Goal: Task Accomplishment & Management: Use online tool/utility

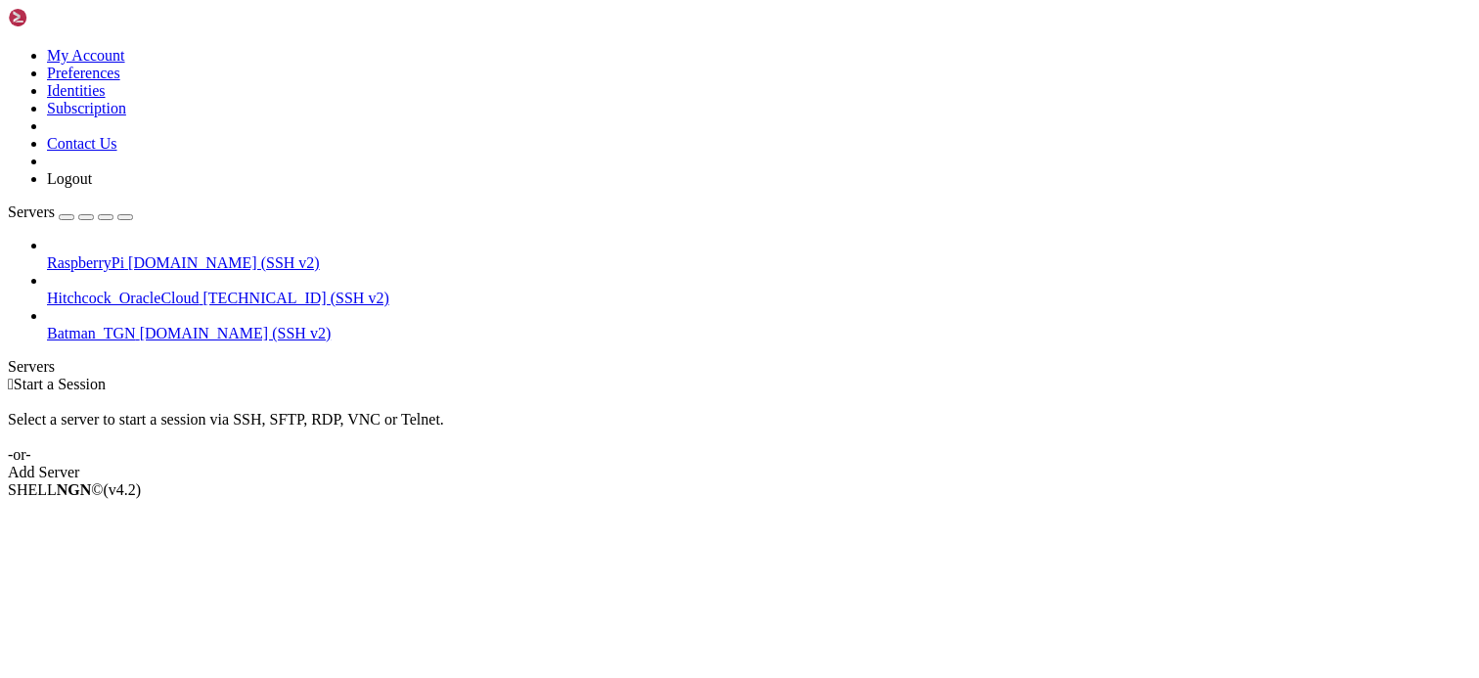
click at [576, 376] on div " Start a Session Select a server to start a session via SSH, SFTP, RDP, VNC or…" at bounding box center [739, 429] width 1463 height 106
click at [553, 393] on div "Select a server to start a session via SSH, SFTP, RDP, VNC or Telnet. -or-" at bounding box center [739, 428] width 1463 height 70
click at [124, 254] on span "RaspberryPi" at bounding box center [85, 262] width 77 height 17
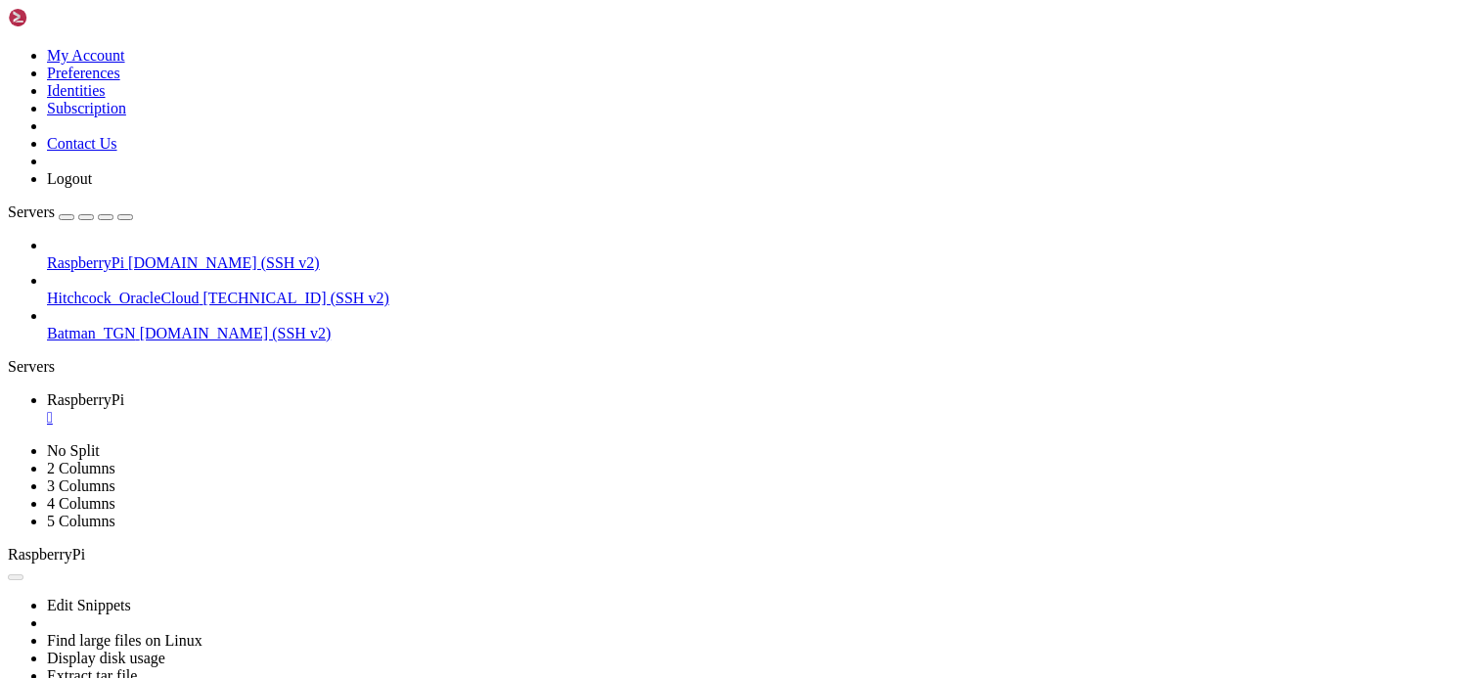
click at [369, 409] on div "" at bounding box center [759, 418] width 1424 height 18
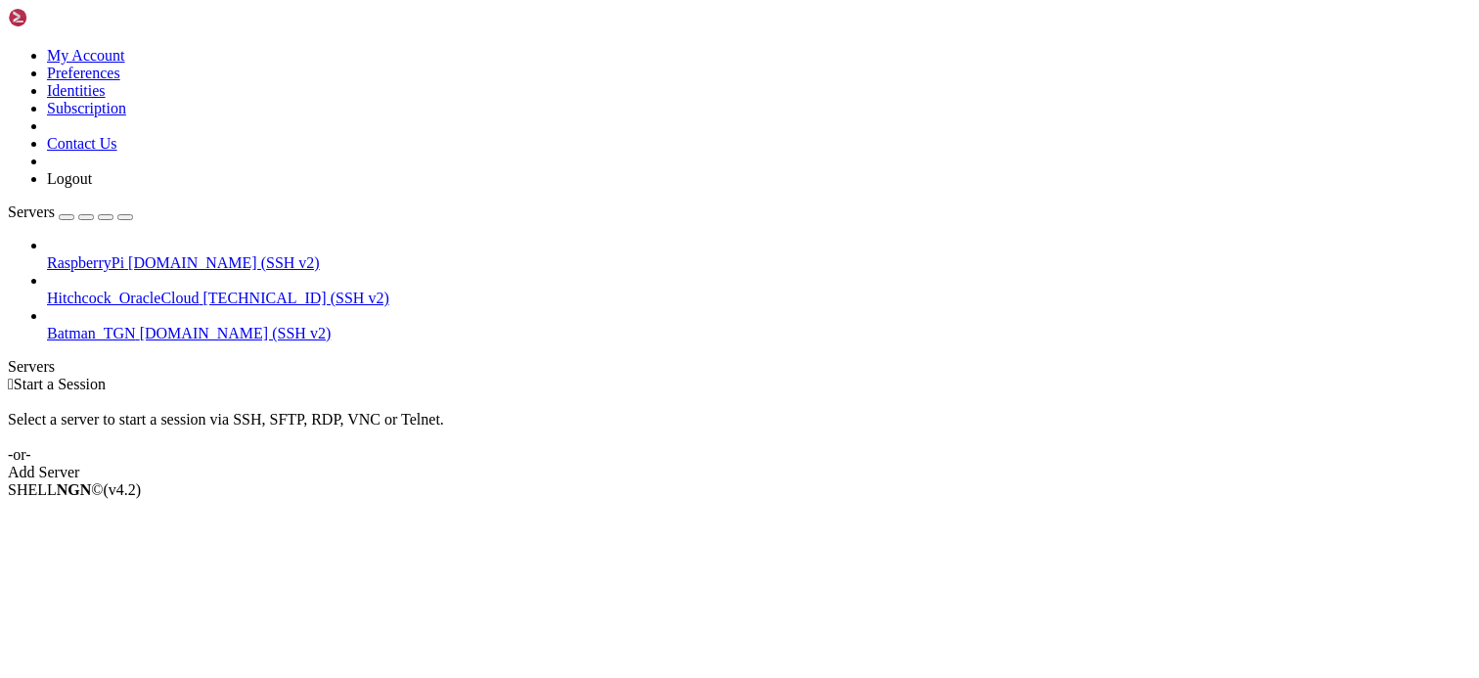
click at [1399, 376] on div " Start a Session Select a server to start a session via SSH, SFTP, RDP, VNC or…" at bounding box center [739, 429] width 1463 height 106
click at [392, 376] on div " Start a Session" at bounding box center [739, 385] width 1463 height 18
click at [553, 393] on div "Select a server to start a session via SSH, SFTP, RDP, VNC or Telnet. -or-" at bounding box center [739, 428] width 1463 height 70
click at [128, 254] on span "[DOMAIN_NAME] (SSH v2)" at bounding box center [224, 262] width 192 height 17
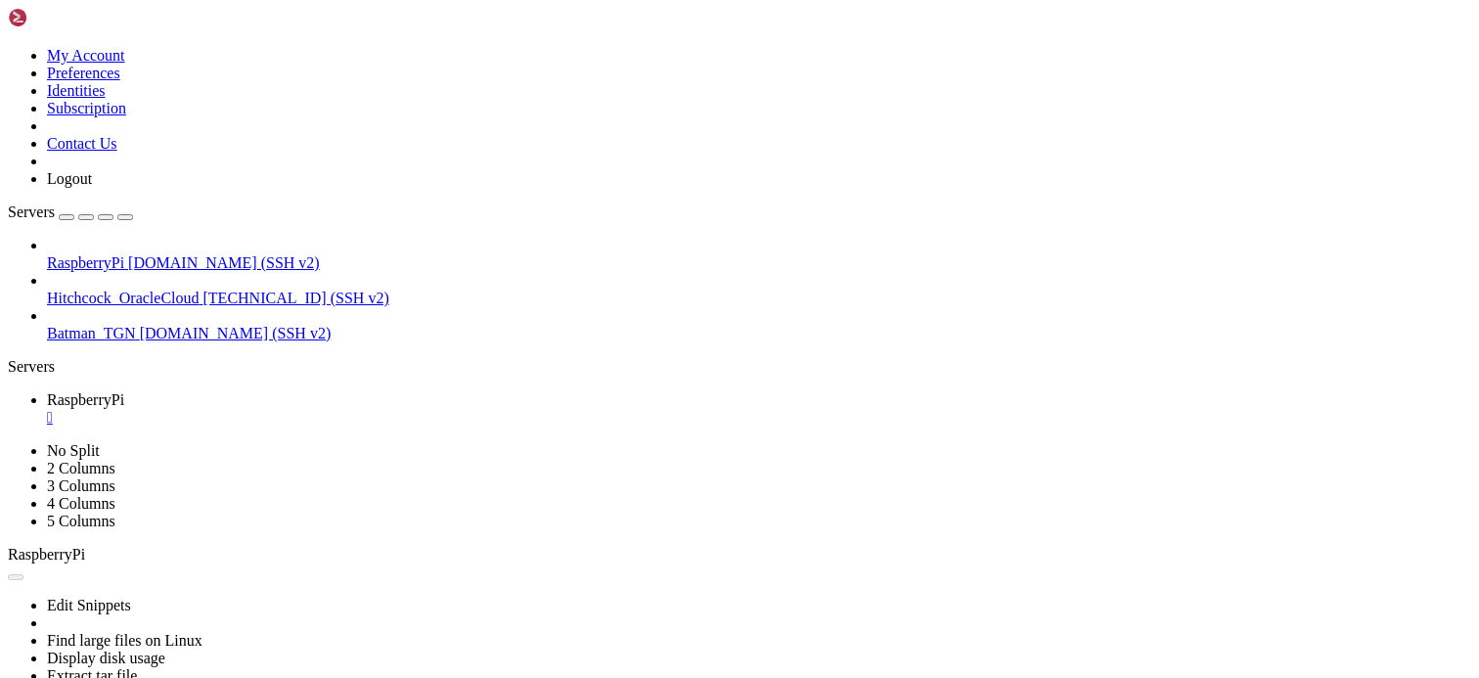
scroll to position [0, 0]
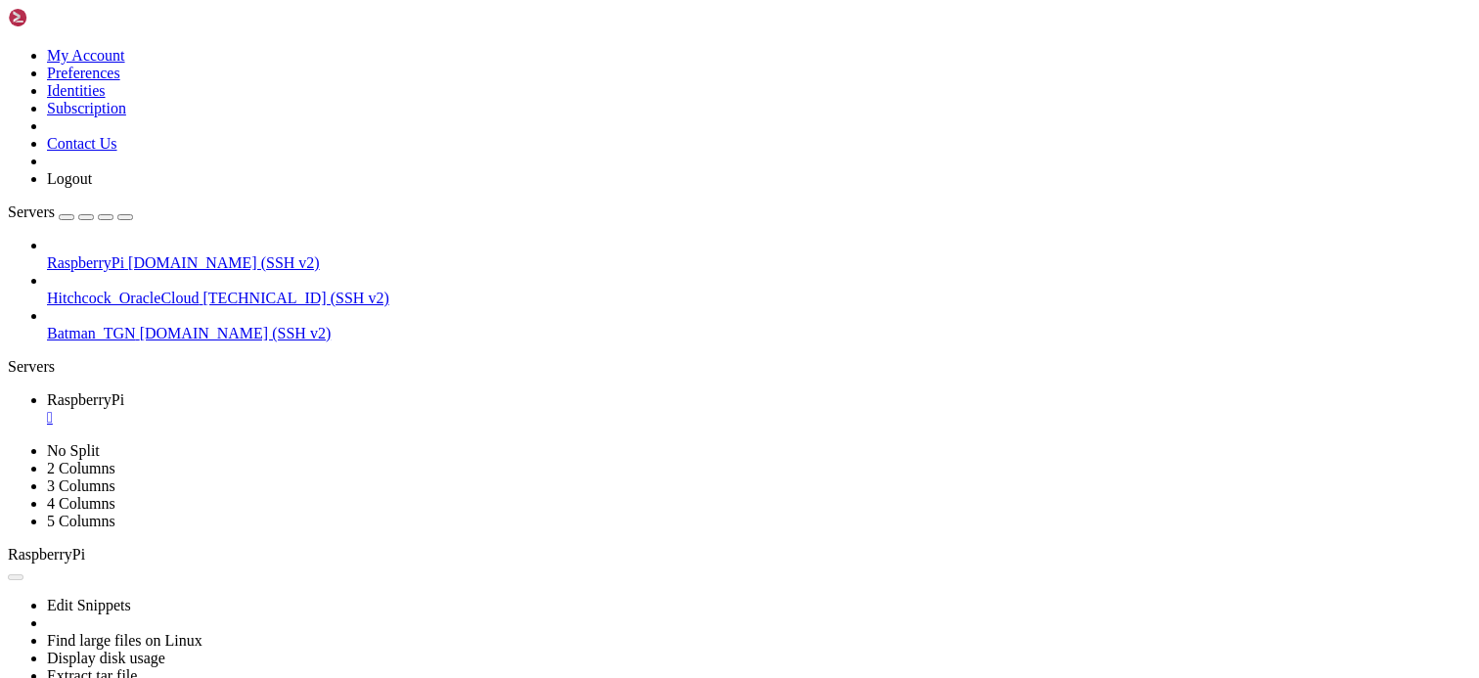
click at [372, 409] on div "" at bounding box center [759, 418] width 1424 height 18
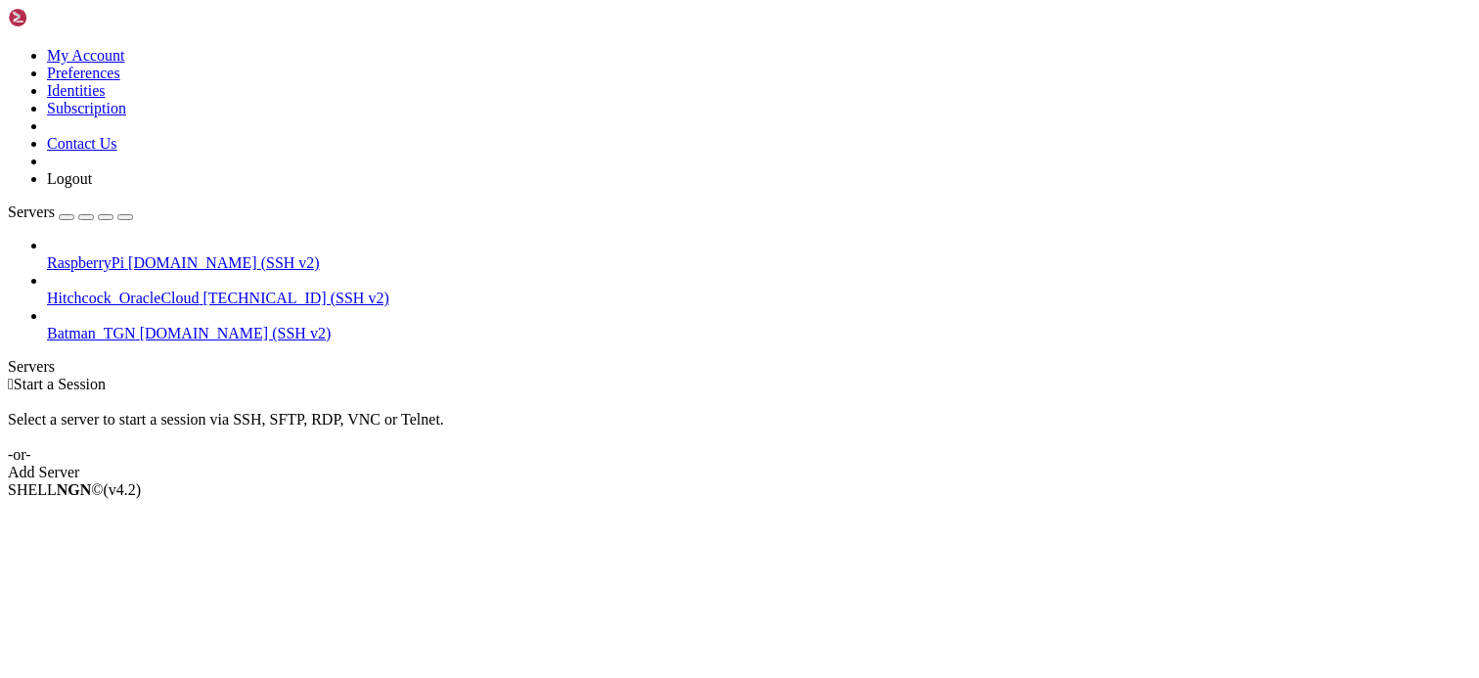
click at [577, 393] on div "Select a server to start a session via SSH, SFTP, RDP, VNC or Telnet. -or-" at bounding box center [739, 428] width 1463 height 70
click at [765, 393] on div "Select a server to start a session via SSH, SFTP, RDP, VNC or Telnet. -or-" at bounding box center [739, 428] width 1463 height 70
click at [687, 376] on div " Start a Session Select a server to start a session via SSH, SFTP, RDP, VNC or…" at bounding box center [739, 429] width 1463 height 106
click at [388, 393] on div "Select a server to start a session via SSH, SFTP, RDP, VNC or Telnet. -or-" at bounding box center [739, 428] width 1463 height 70
click at [459, 393] on div "Select a server to start a session via SSH, SFTP, RDP, VNC or Telnet. -or-" at bounding box center [739, 428] width 1463 height 70
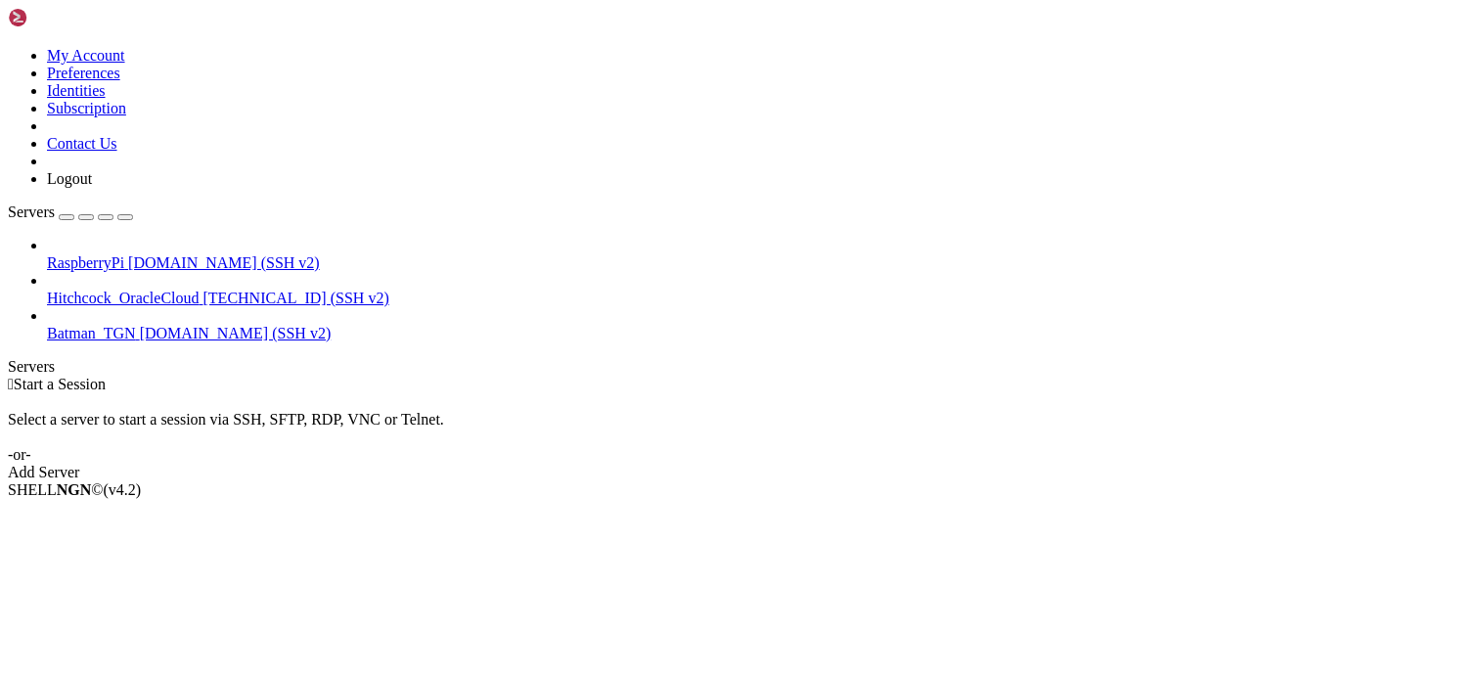
click at [330, 393] on div "Select a server to start a session via SSH, SFTP, RDP, VNC or Telnet. -or-" at bounding box center [739, 428] width 1463 height 70
click at [405, 376] on div " Start a Session Select a server to start a session via SSH, SFTP, RDP, VNC or…" at bounding box center [739, 429] width 1463 height 106
click at [1297, 499] on div "SHELL NGN © (v 4.2 )" at bounding box center [739, 490] width 1463 height 18
drag, startPoint x: 623, startPoint y: 139, endPoint x: 622, endPoint y: 156, distance: 16.7
click at [623, 376] on div " Start a Session Select a server to start a session via SSH, SFTP, RDP, VNC or…" at bounding box center [739, 429] width 1463 height 106
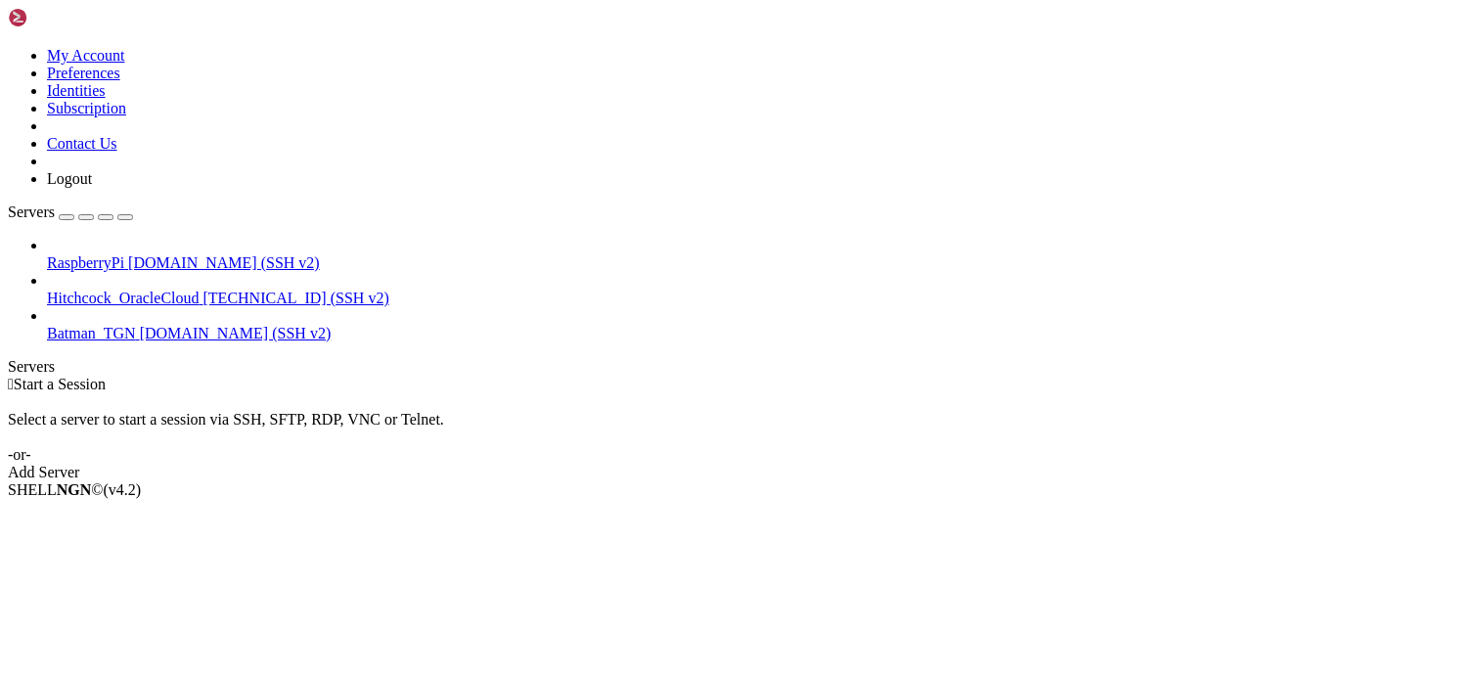
click at [779, 499] on div "SHELL NGN © (v 4.2 )" at bounding box center [739, 490] width 1463 height 18
click at [601, 376] on div " Start a Session Select a server to start a session via SSH, SFTP, RDP, VNC or…" at bounding box center [739, 429] width 1463 height 106
click at [823, 480] on div " Start a Session Select a server to start a session via SSH, SFTP, RDP, VNC or…" at bounding box center [739, 429] width 1463 height 106
click at [723, 481] on div " Start a Session Select a server to start a session via SSH, SFTP, RDP, VNC or…" at bounding box center [739, 429] width 1463 height 106
click at [768, 481] on div " Start a Session Select a server to start a session via SSH, SFTP, RDP, VNC or…" at bounding box center [739, 429] width 1463 height 106
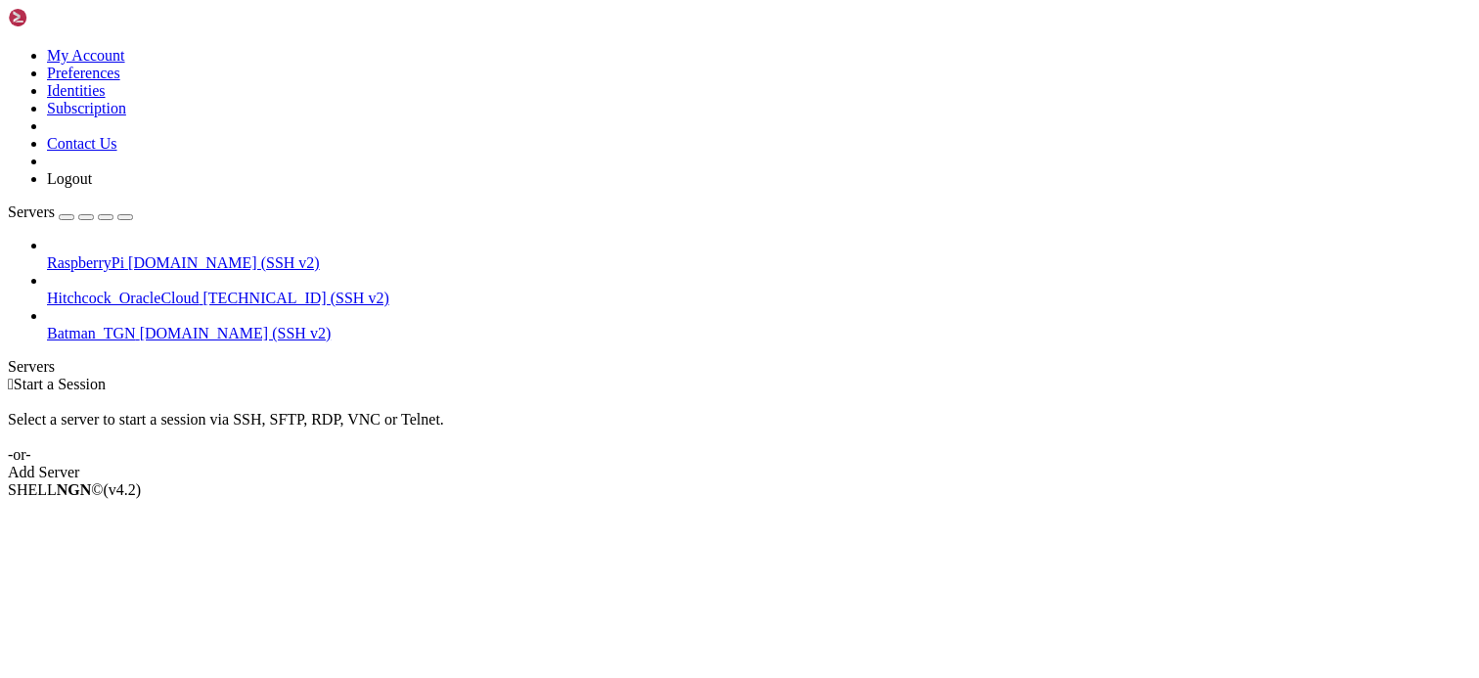
click at [598, 481] on div " Start a Session Select a server to start a session via SSH, SFTP, RDP, VNC or…" at bounding box center [739, 429] width 1463 height 106
click at [124, 254] on span "RaspberryPi" at bounding box center [85, 262] width 77 height 17
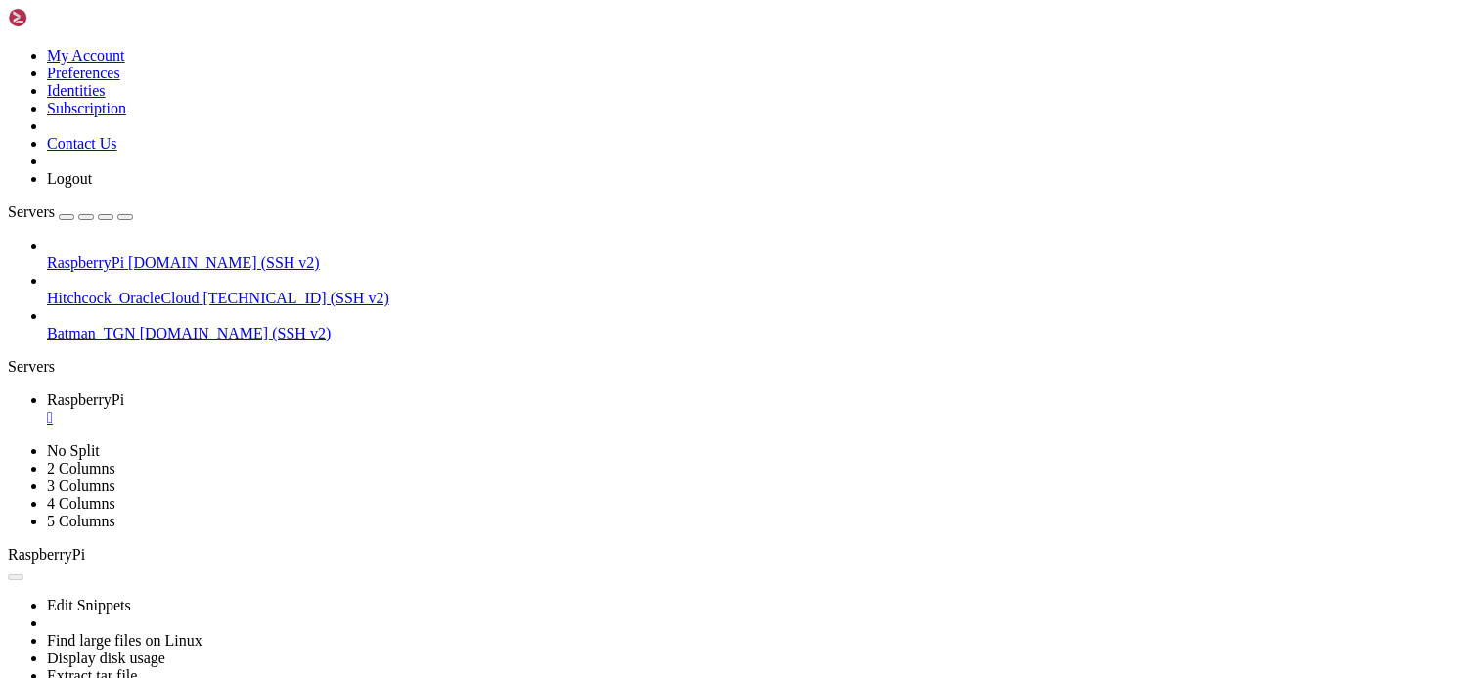
scroll to position [0, 0]
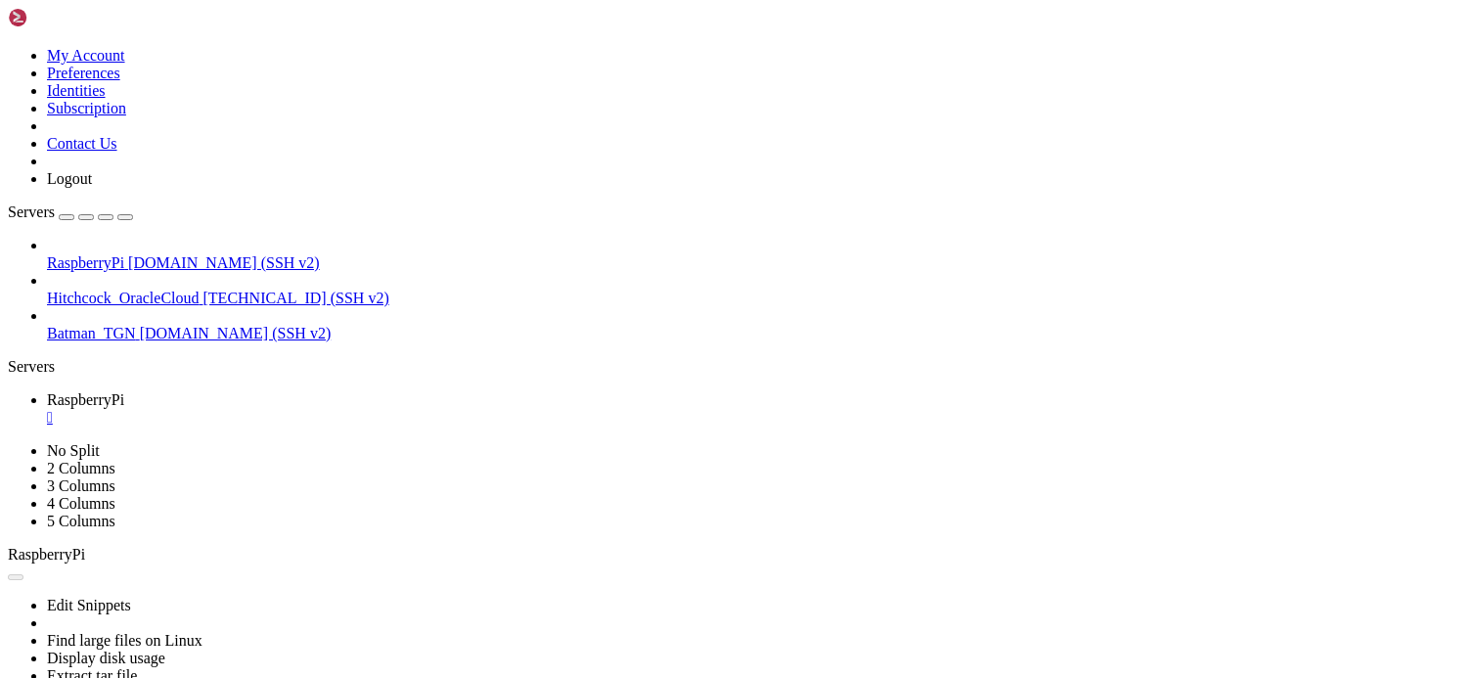
drag, startPoint x: 1439, startPoint y: 640, endPoint x: 917, endPoint y: 453, distance: 554.7
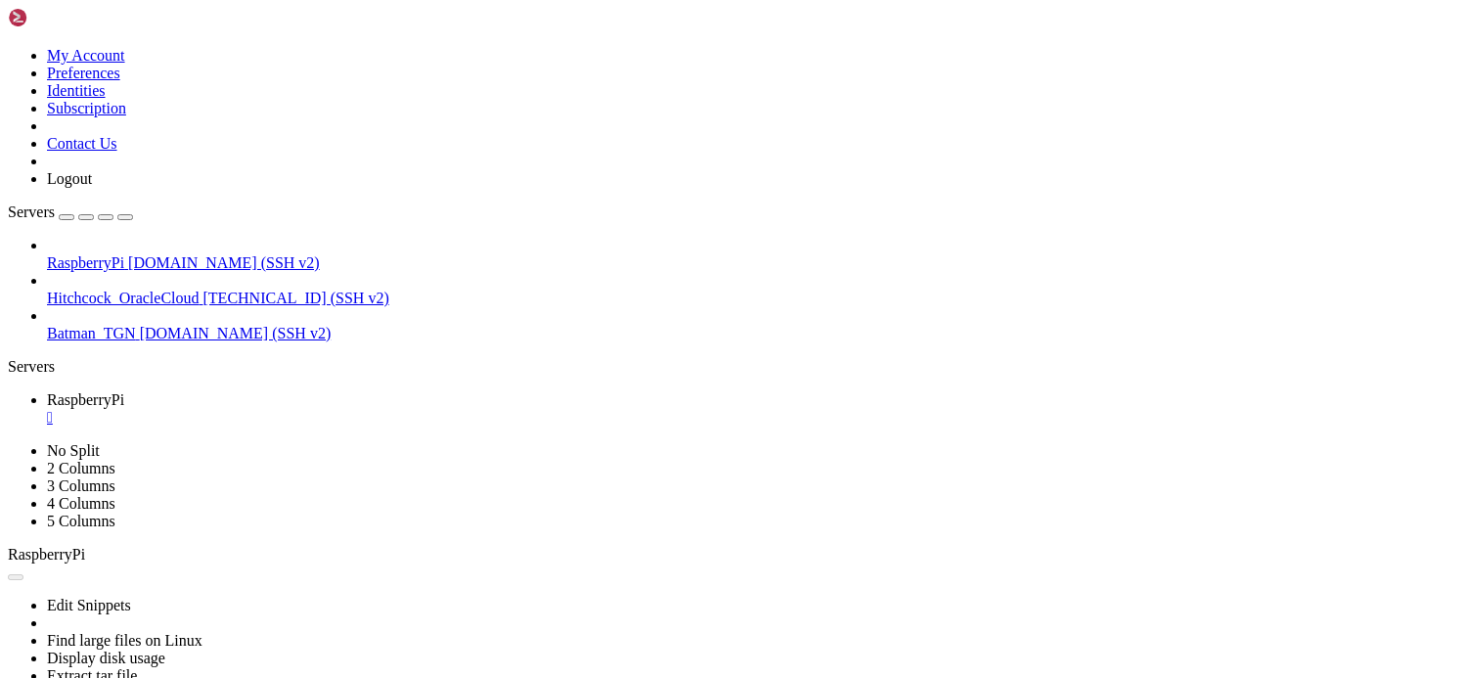
click at [378, 409] on div "" at bounding box center [759, 418] width 1424 height 18
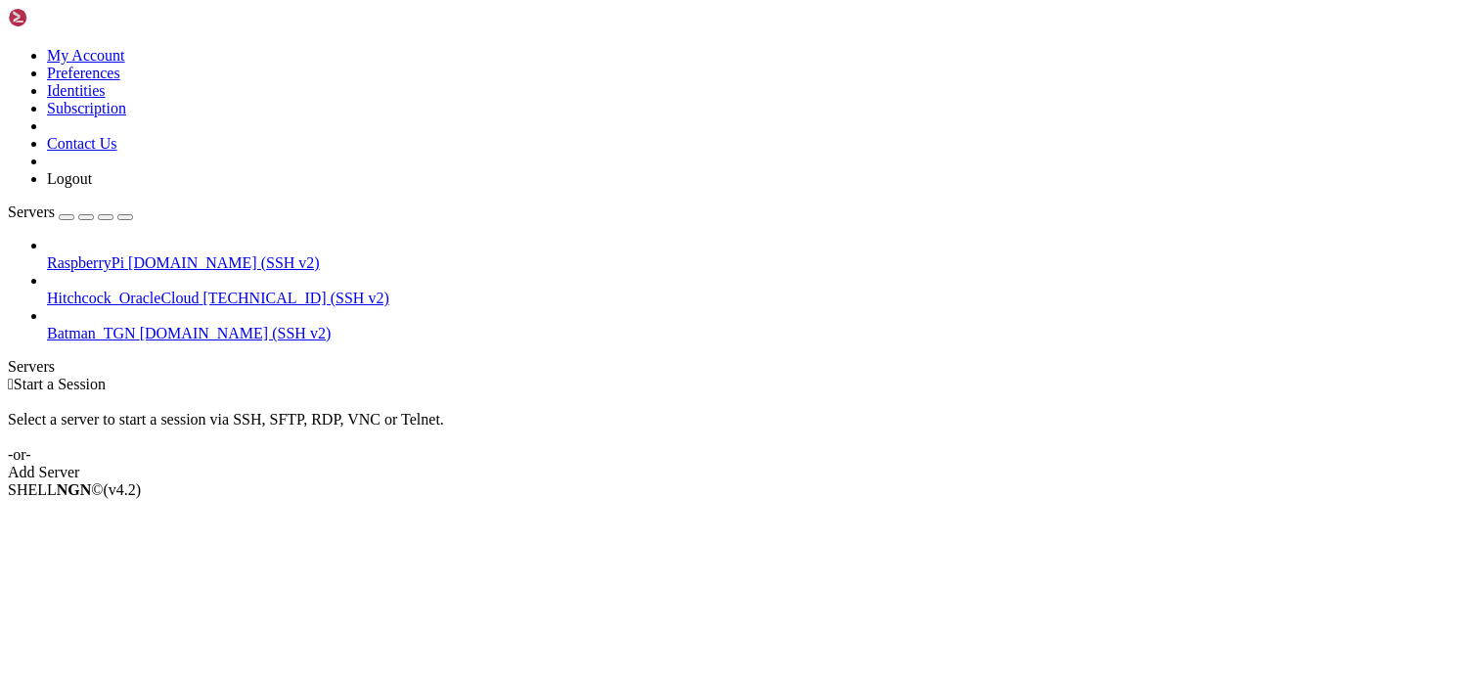
click at [699, 476] on div " Start a Session Select a server to start a session via SSH, SFTP, RDP, VNC or…" at bounding box center [739, 429] width 1463 height 106
click at [637, 462] on div " Start a Session Select a server to start a session via SSH, SFTP, RDP, VNC or…" at bounding box center [739, 429] width 1463 height 106
click at [659, 481] on div " Start a Session Select a server to start a session via SSH, SFTP, RDP, VNC or…" at bounding box center [739, 429] width 1463 height 106
click at [622, 481] on div " Start a Session Select a server to start a session via SSH, SFTP, RDP, VNC or…" at bounding box center [739, 429] width 1463 height 106
click at [524, 481] on div " Start a Session Select a server to start a session via SSH, SFTP, RDP, VNC or…" at bounding box center [739, 429] width 1463 height 106
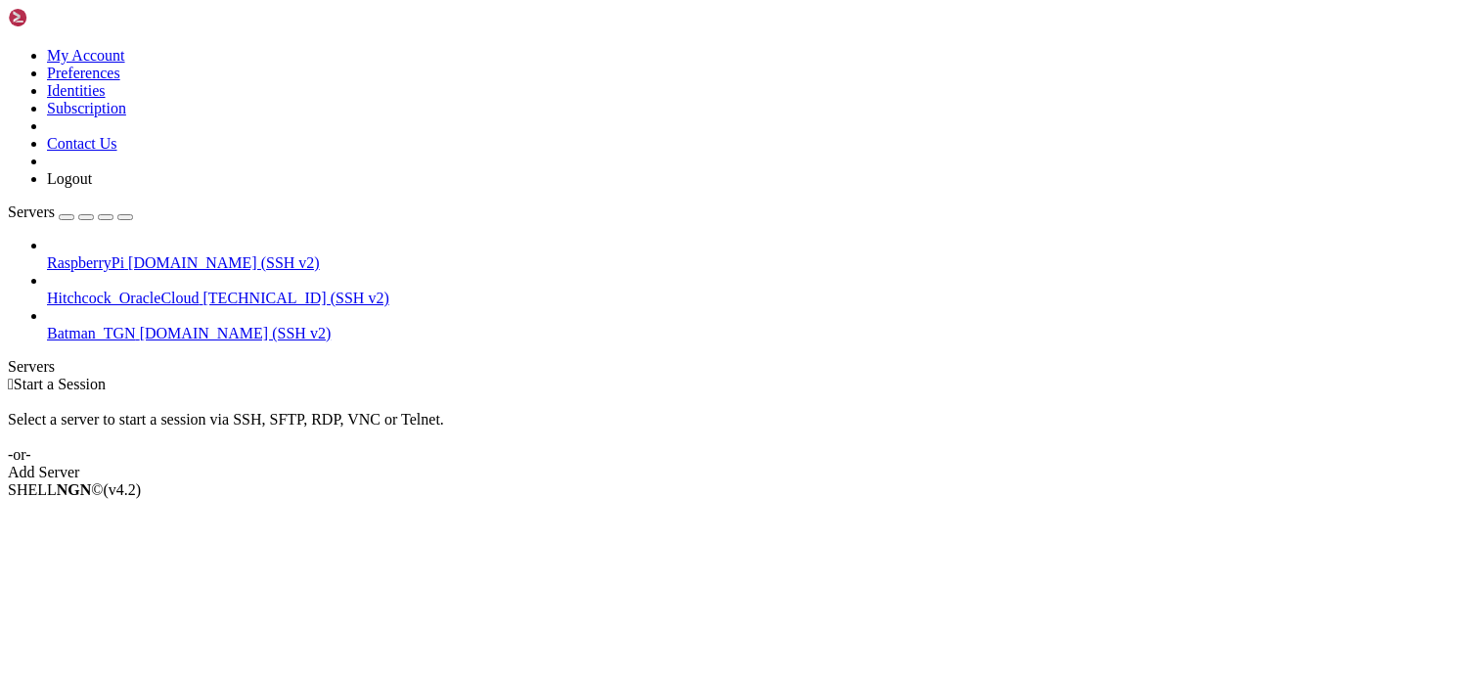
click at [386, 470] on div " Start a Session Select a server to start a session via SSH, SFTP, RDP, VNC or…" at bounding box center [739, 429] width 1463 height 106
click at [617, 499] on div "SHELL NGN © (v 4.2 )" at bounding box center [739, 490] width 1463 height 18
click at [506, 393] on div "Select a server to start a session via SSH, SFTP, RDP, VNC or Telnet. -or-" at bounding box center [739, 428] width 1463 height 70
click at [732, 499] on div "SHELL NGN © (v 4.2 )" at bounding box center [739, 490] width 1463 height 18
click at [379, 376] on div " Start a Session" at bounding box center [739, 385] width 1463 height 18
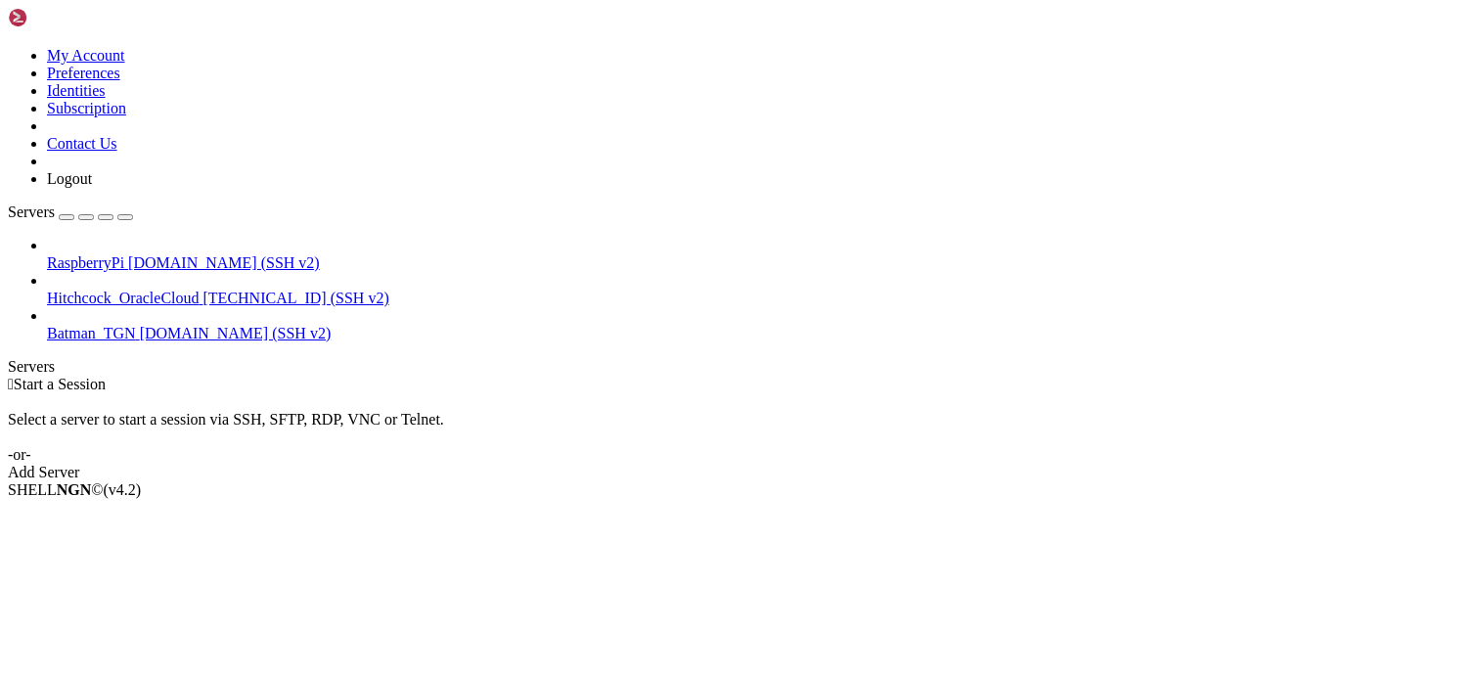
click at [1456, 376] on div " Start a Session Select a server to start a session via SSH, SFTP, RDP, VNC or…" at bounding box center [739, 429] width 1463 height 106
click at [444, 376] on div " Start a Session Select a server to start a session via SSH, SFTP, RDP, VNC or…" at bounding box center [739, 429] width 1463 height 106
click at [577, 393] on div "Select a server to start a session via SSH, SFTP, RDP, VNC or Telnet. -or-" at bounding box center [739, 428] width 1463 height 70
click at [1471, 385] on div " Start a Session Select a server to start a session via SSH, SFTP, RDP, VNC or…" at bounding box center [739, 429] width 1463 height 106
click at [708, 393] on div "Select a server to start a session via SSH, SFTP, RDP, VNC or Telnet. -or-" at bounding box center [739, 428] width 1463 height 70
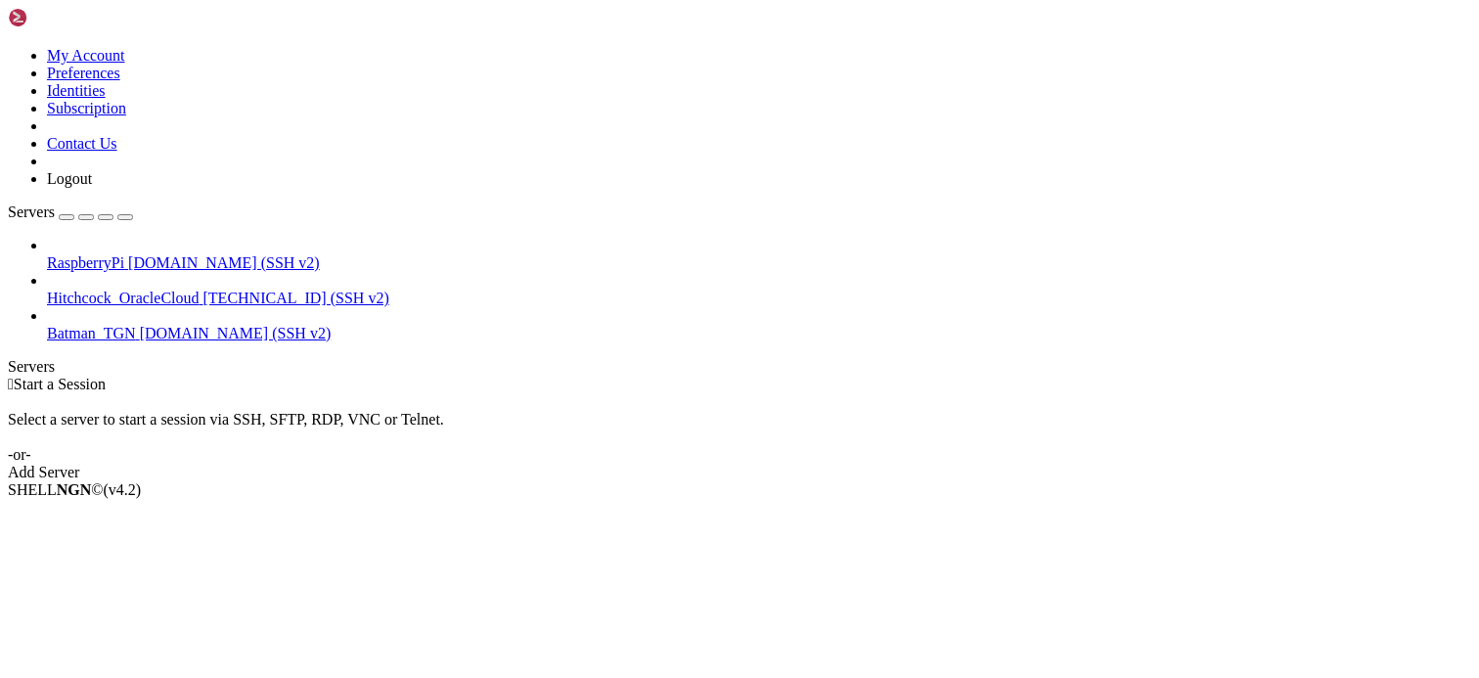
click at [1063, 481] on div " Start a Session Select a server to start a session via SSH, SFTP, RDP, VNC or…" at bounding box center [739, 429] width 1463 height 106
click at [693, 376] on div " Start a Session Select a server to start a session via SSH, SFTP, RDP, VNC or…" at bounding box center [739, 429] width 1463 height 106
click at [1439, 376] on div " Start a Session Select a server to start a session via SSH, SFTP, RDP, VNC or…" at bounding box center [739, 429] width 1463 height 106
click at [547, 393] on div "Select a server to start a session via SSH, SFTP, RDP, VNC or Telnet. -or-" at bounding box center [739, 428] width 1463 height 70
click at [506, 446] on div " Start a Session Select a server to start a session via SSH, SFTP, RDP, VNC or…" at bounding box center [739, 429] width 1463 height 106
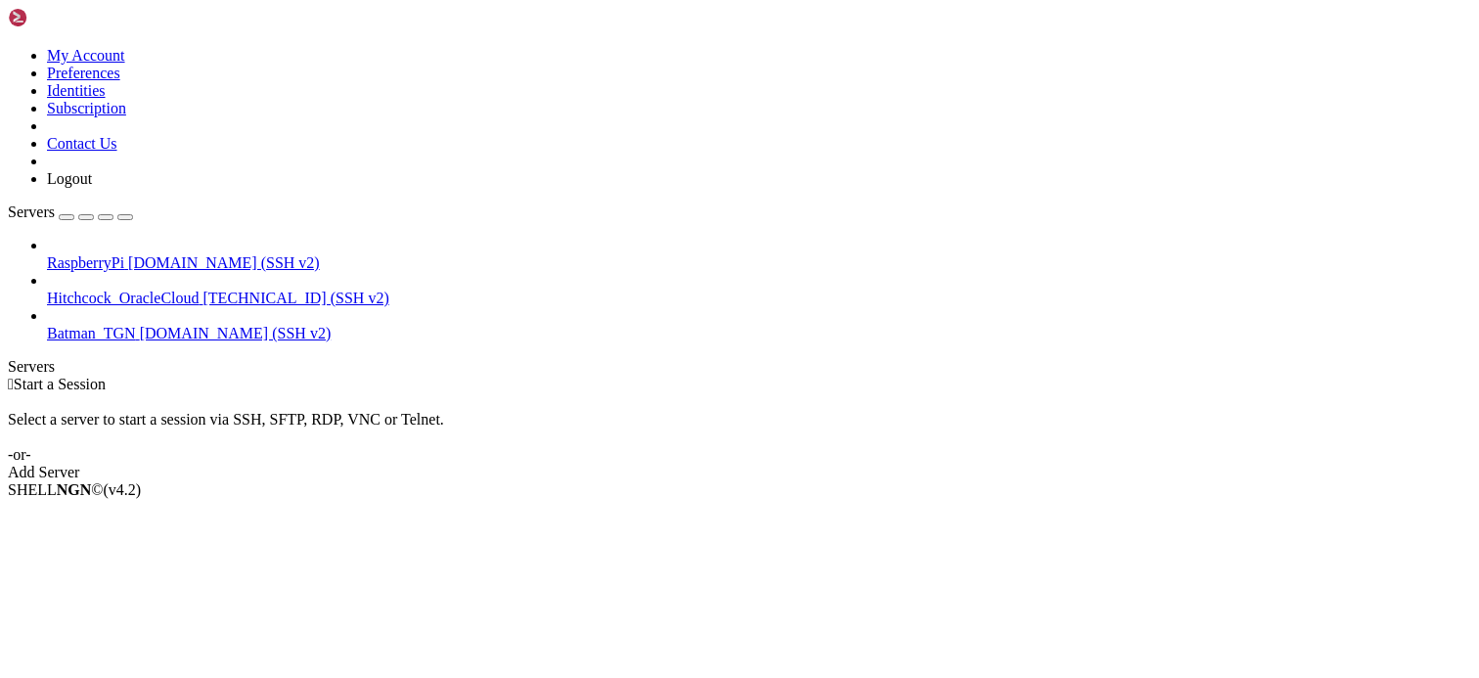
click at [659, 376] on div " Start a Session Select a server to start a session via SSH, SFTP, RDP, VNC or…" at bounding box center [739, 429] width 1463 height 106
click at [1308, 499] on div "SHELL NGN © (v 4.2 )" at bounding box center [739, 490] width 1463 height 18
click at [546, 393] on div "Select a server to start a session via SSH, SFTP, RDP, VNC or Telnet. -or-" at bounding box center [739, 428] width 1463 height 70
click at [561, 376] on div " Start a Session Select a server to start a session via SSH, SFTP, RDP, VNC or…" at bounding box center [739, 429] width 1463 height 106
click at [488, 393] on div "Select a server to start a session via SSH, SFTP, RDP, VNC or Telnet. -or-" at bounding box center [739, 428] width 1463 height 70
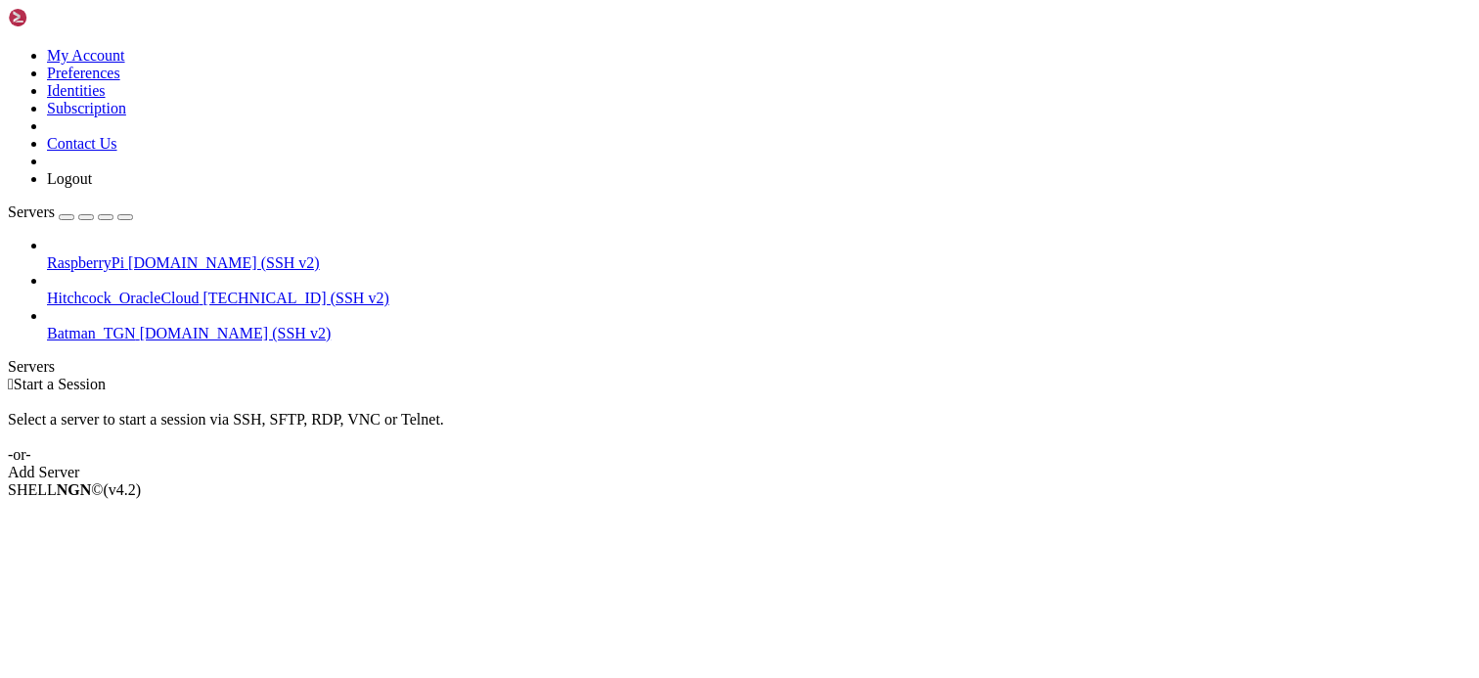
click at [1179, 376] on div " Start a Session Select a server to start a session via SSH, SFTP, RDP, VNC or…" at bounding box center [739, 429] width 1463 height 106
click at [793, 393] on div "Select a server to start a session via SSH, SFTP, RDP, VNC or Telnet. -or-" at bounding box center [739, 428] width 1463 height 70
click at [124, 254] on span "RaspberryPi" at bounding box center [85, 262] width 77 height 17
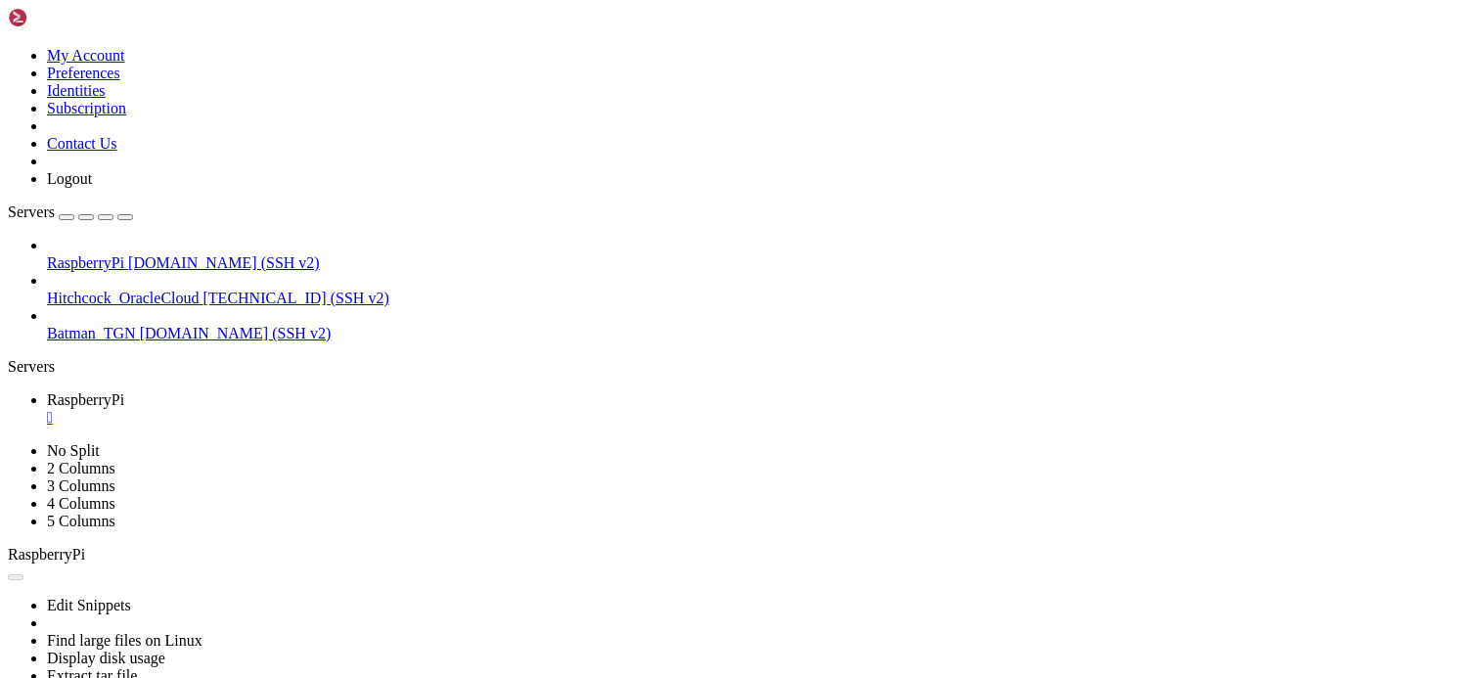
scroll to position [0, 0]
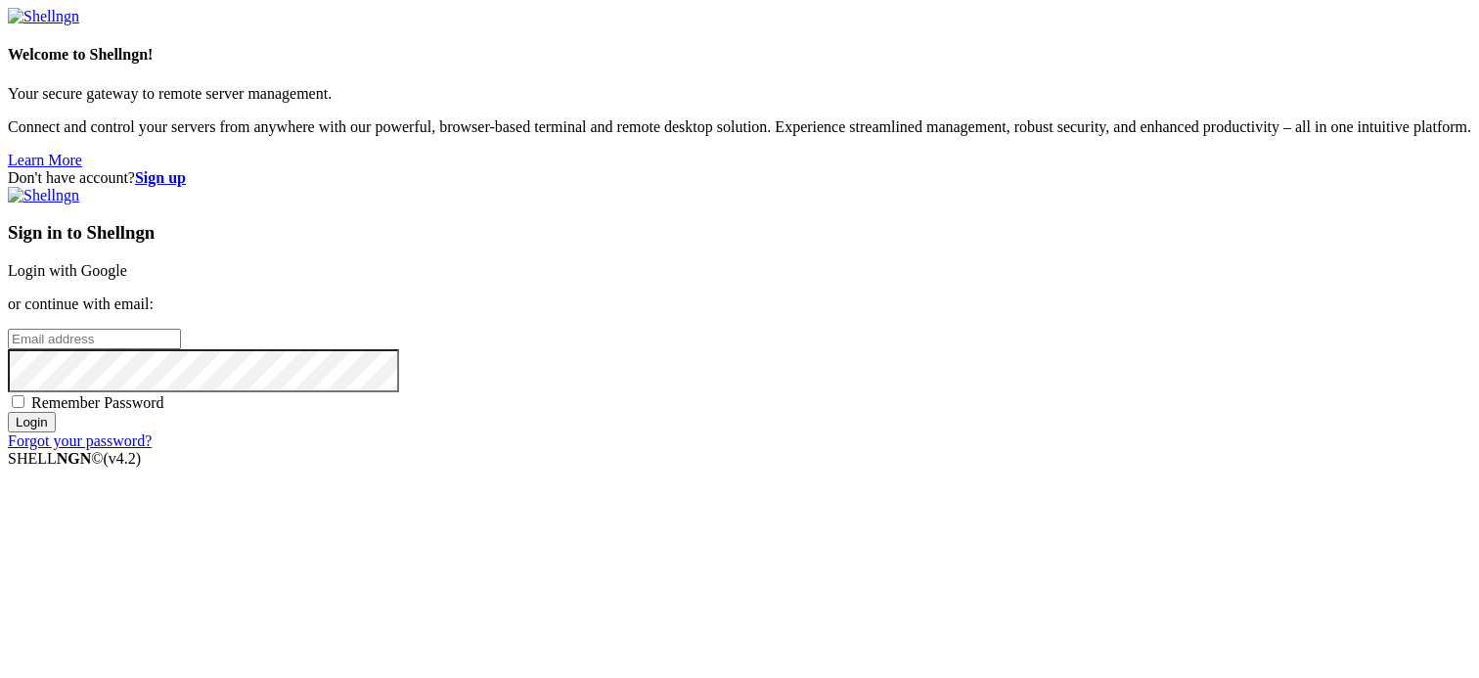
click at [127, 262] on link "Login with Google" at bounding box center [67, 270] width 119 height 17
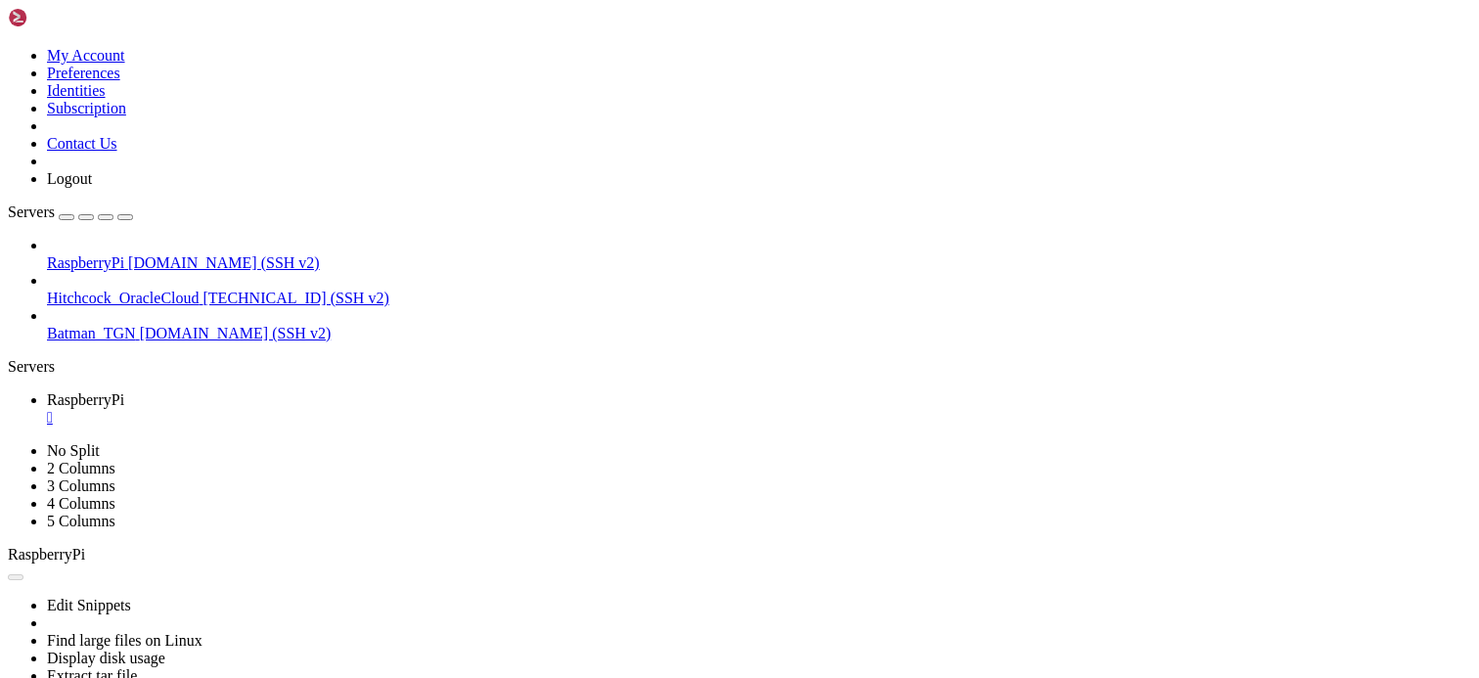
click at [376, 391] on link "RaspberryPi " at bounding box center [759, 408] width 1424 height 35
click at [374, 409] on div "" at bounding box center [759, 418] width 1424 height 18
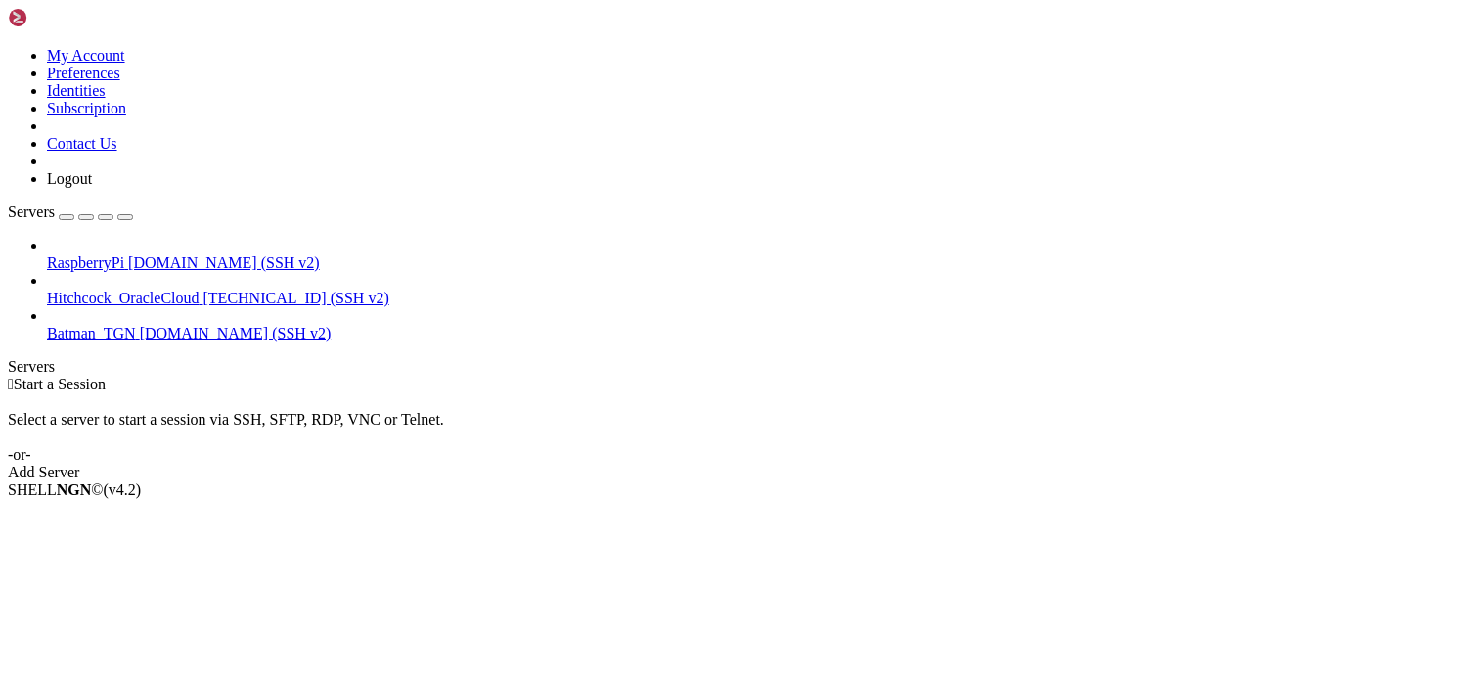
click at [1427, 437] on div " Start a Session Select a server to start a session via SSH, SFTP, RDP, VNC or…" at bounding box center [739, 429] width 1463 height 106
click at [593, 376] on div " Start a Session Select a server to start a session via SSH, SFTP, RDP, VNC or…" at bounding box center [739, 429] width 1463 height 106
click at [623, 376] on div " Start a Session Select a server to start a session via SSH, SFTP, RDP, VNC or…" at bounding box center [739, 429] width 1463 height 106
click at [727, 376] on div " Start a Session Select a server to start a session via SSH, SFTP, RDP, VNC or…" at bounding box center [739, 429] width 1463 height 106
click at [1433, 376] on div " Start a Session Select a server to start a session via SSH, SFTP, RDP, VNC or…" at bounding box center [739, 429] width 1463 height 106
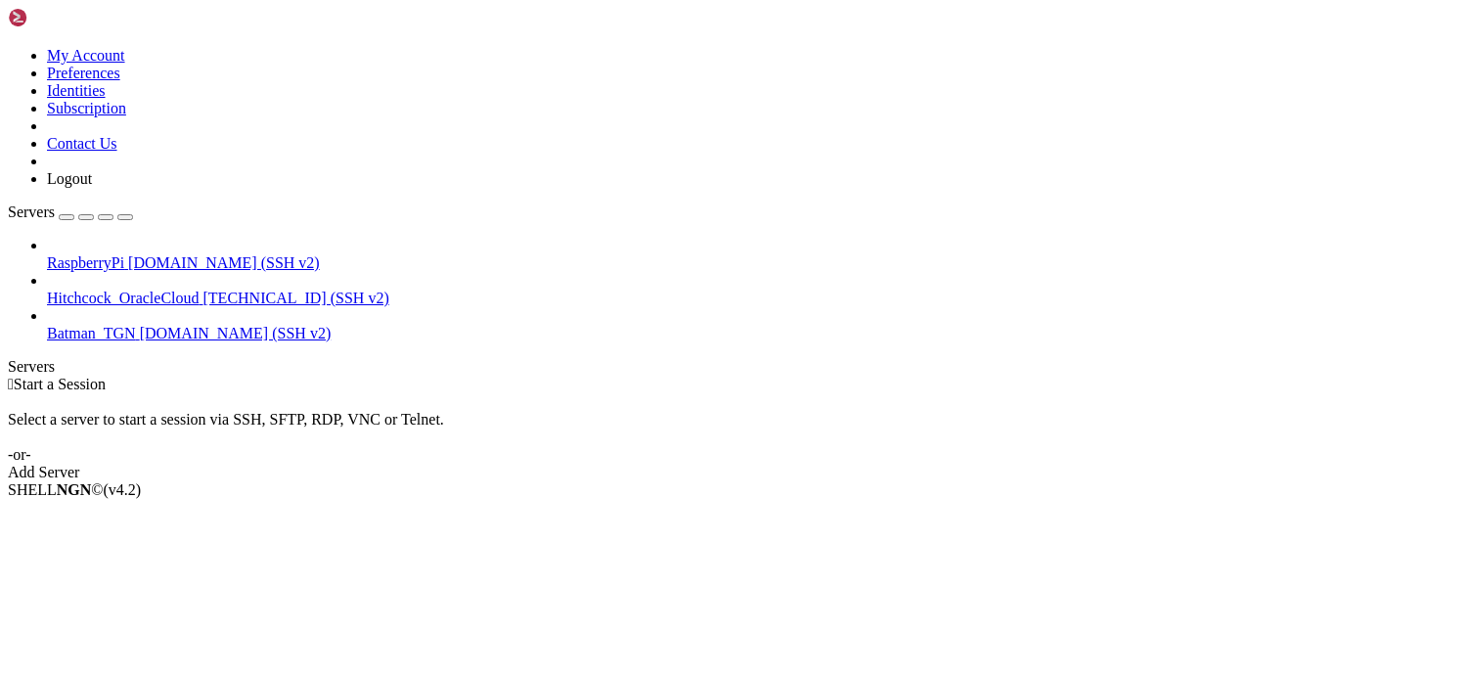
click at [1323, 376] on div " Start a Session Select a server to start a session via SSH, SFTP, RDP, VNC or…" at bounding box center [739, 429] width 1463 height 106
click at [645, 376] on div " Start a Session Select a server to start a session via SSH, SFTP, RDP, VNC or…" at bounding box center [739, 429] width 1463 height 106
click at [1454, 376] on div " Start a Session Select a server to start a session via SSH, SFTP, RDP, VNC or…" at bounding box center [739, 429] width 1463 height 106
click at [1129, 376] on div " Start a Session Select a server to start a session via SSH, SFTP, RDP, VNC or…" at bounding box center [739, 429] width 1463 height 106
click at [1454, 393] on div "Select a server to start a session via SSH, SFTP, RDP, VNC or Telnet. -or-" at bounding box center [739, 428] width 1463 height 70
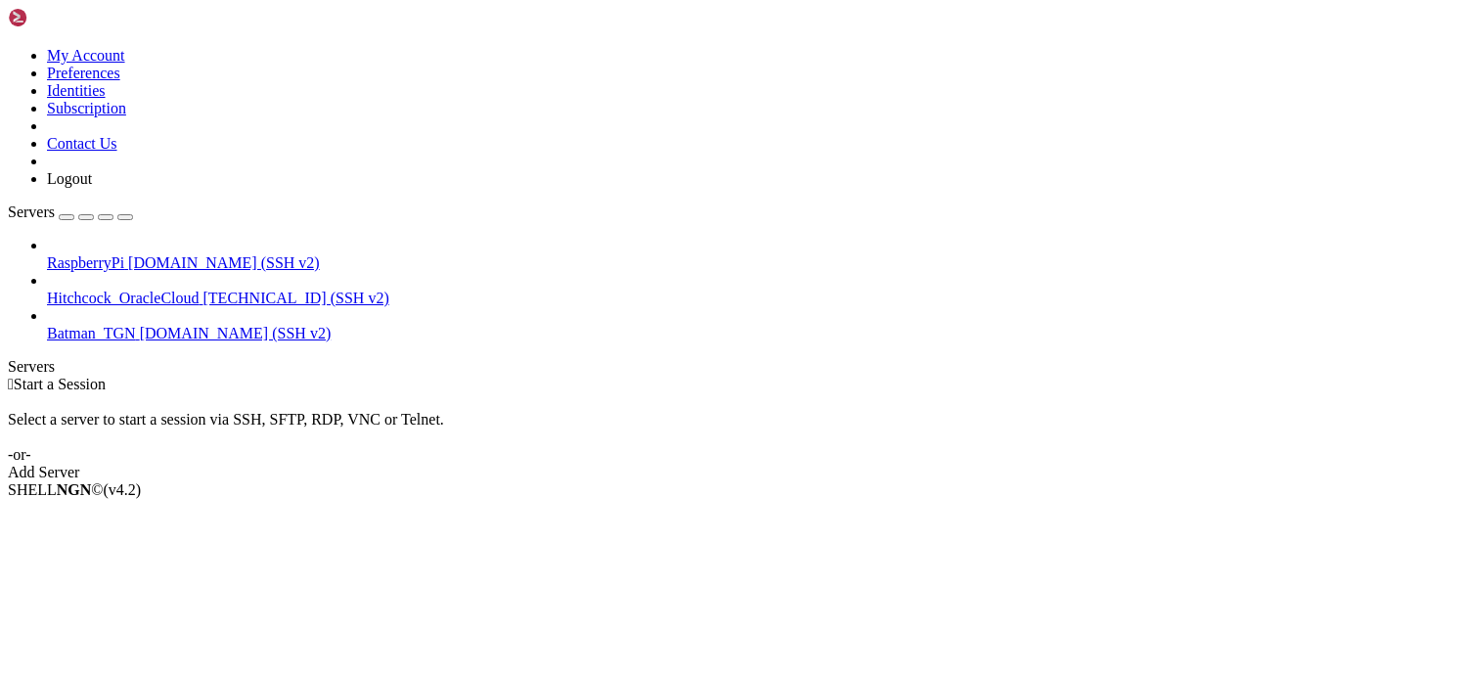
click at [1071, 376] on div " Start a Session" at bounding box center [739, 385] width 1463 height 18
